Goal: Navigation & Orientation: Find specific page/section

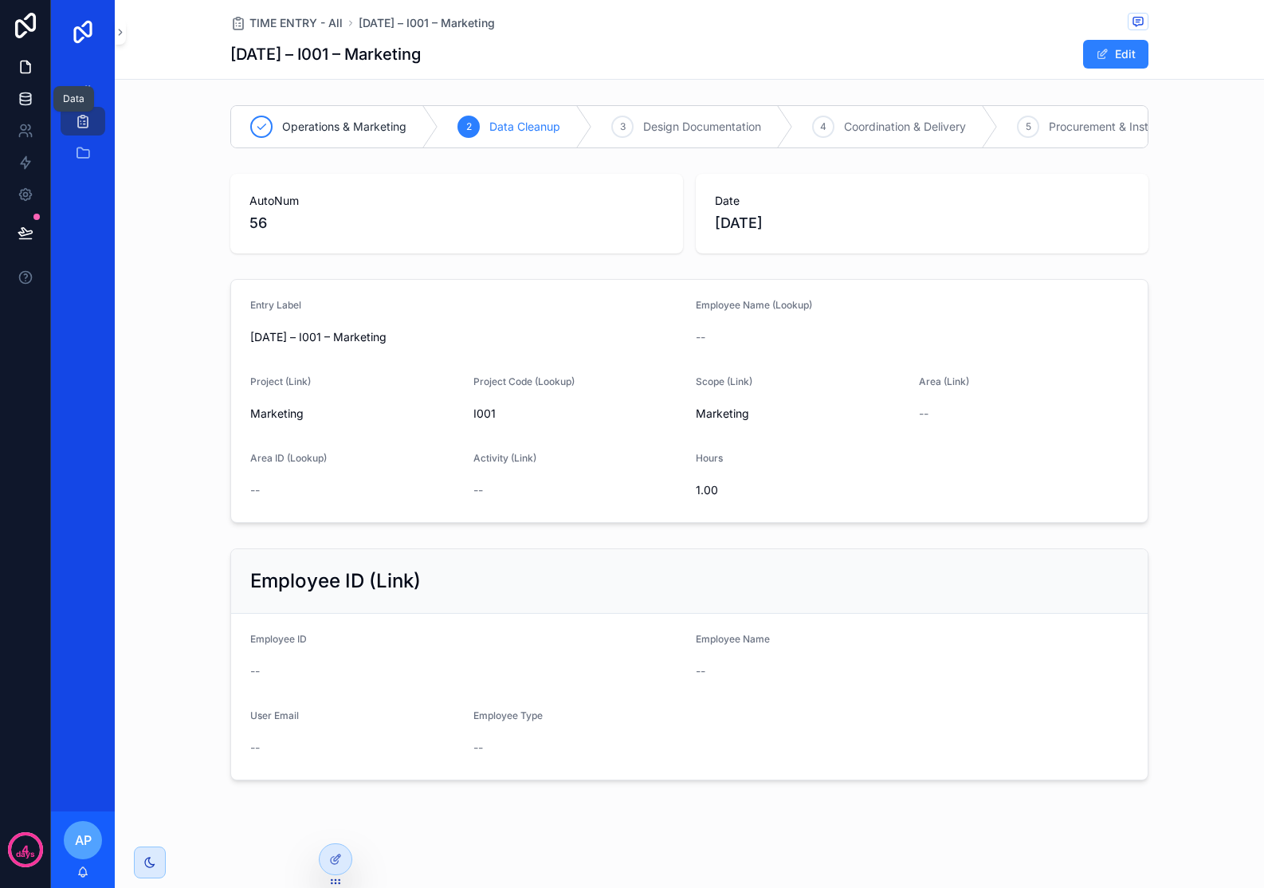
click at [25, 98] on icon at bounding box center [26, 99] width 16 height 16
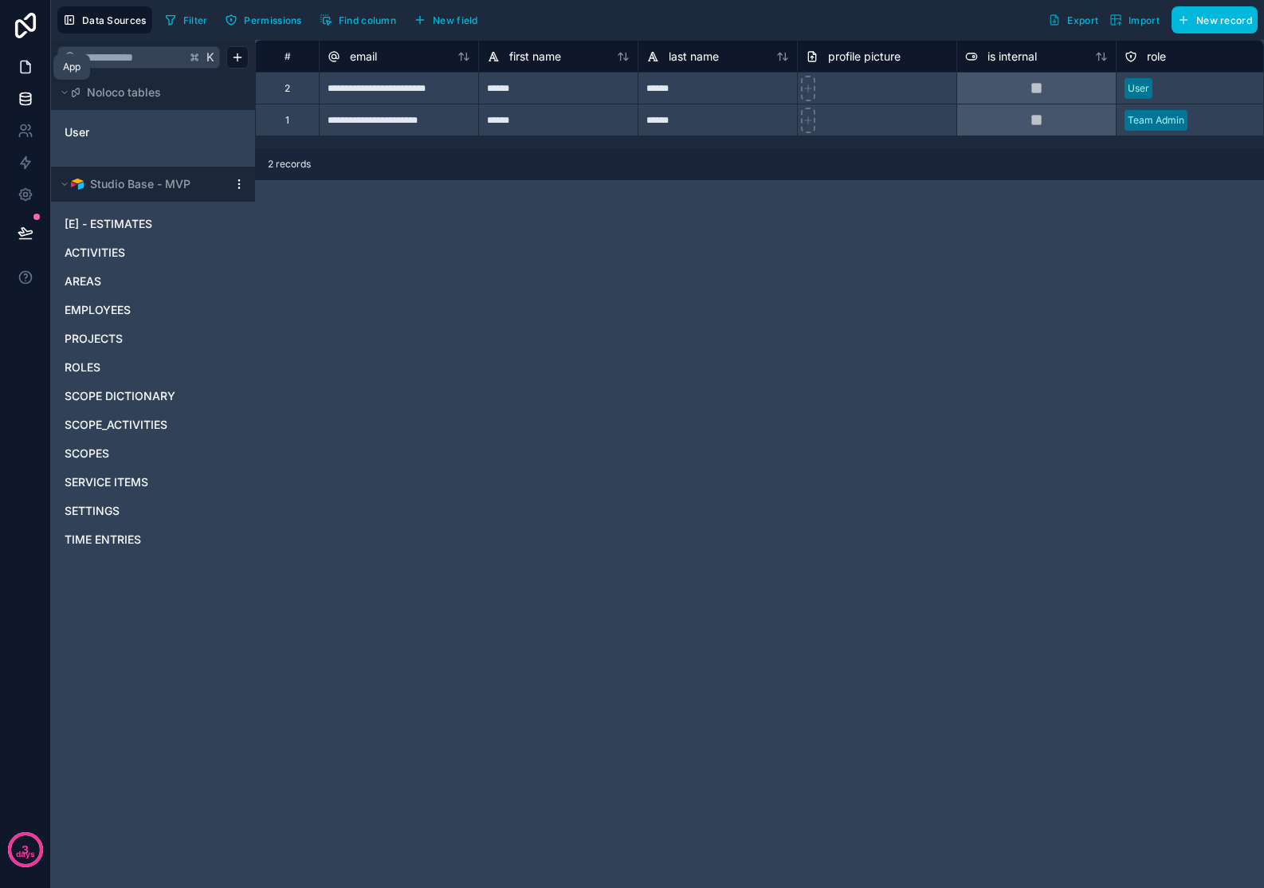
click at [26, 61] on icon at bounding box center [26, 67] width 10 height 12
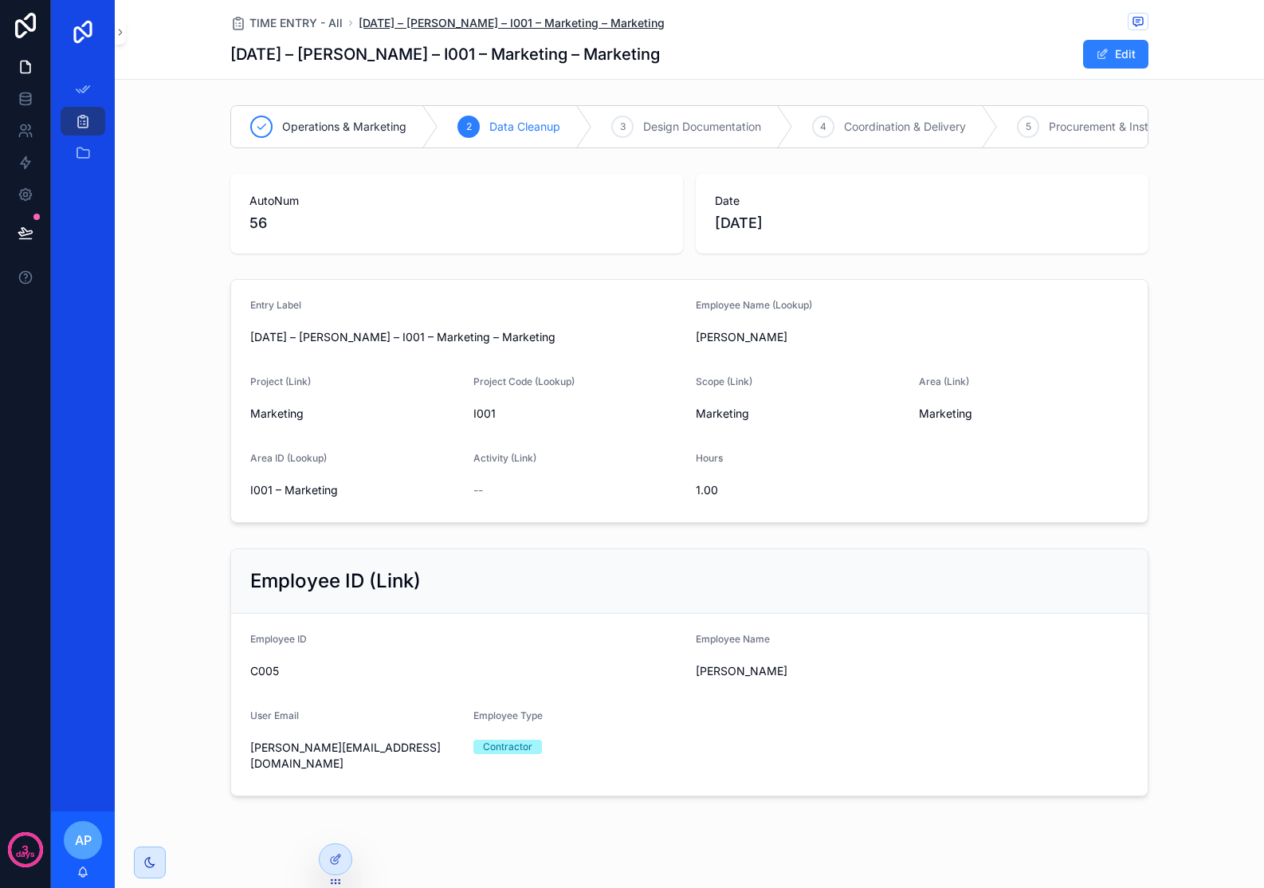
click at [387, 22] on span "[DATE] – [PERSON_NAME] – I001 – Marketing – Marketing" at bounding box center [512, 23] width 306 height 16
click at [279, 22] on span "TIME ENTRY - All" at bounding box center [295, 23] width 93 height 16
